Goal: Complete application form

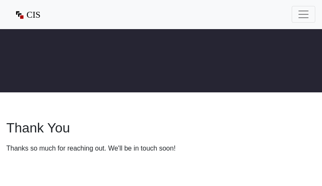
type input "[EMAIL_ADDRESS][DOMAIN_NAME]"
type input "7123596999"
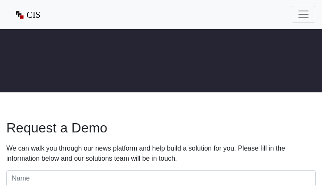
type input "[EMAIL_ADDRESS][DOMAIN_NAME]"
type input "9544877226"
type input "DkfqTKDLgiTNA"
type input "qndmwEsnjDjkSHt"
type input "[EMAIL_ADDRESS][DOMAIN_NAME]"
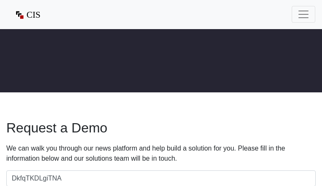
type input "7124112468"
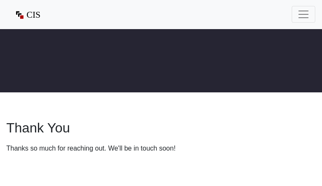
type input "[EMAIL_ADDRESS][DOMAIN_NAME]"
type input "5242156604"
